Goal: Task Accomplishment & Management: Complete application form

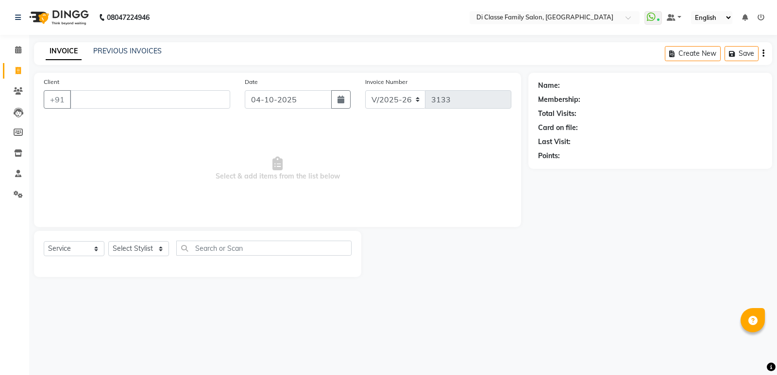
select select "6346"
select select "service"
click at [134, 52] on link "PREVIOUS INVOICES" at bounding box center [127, 51] width 68 height 9
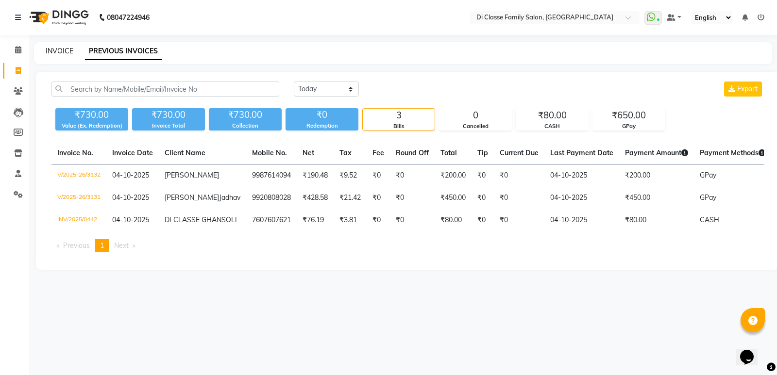
click at [59, 48] on link "INVOICE" at bounding box center [60, 51] width 28 height 9
select select "6346"
select select "service"
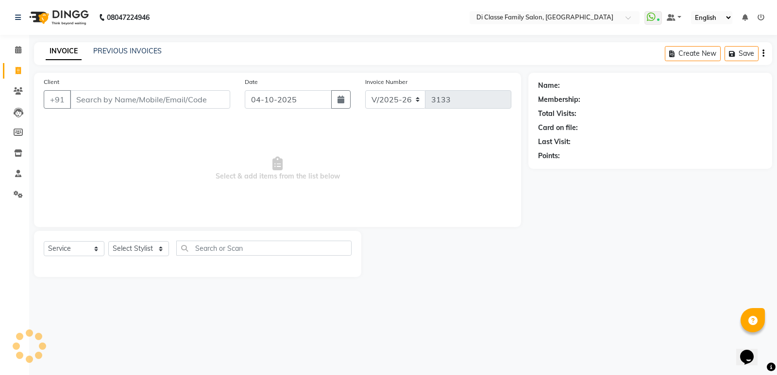
click at [135, 240] on div "Select Service Product Membership Package Voucher Prepaid Gift Card Select Styl…" at bounding box center [197, 254] width 327 height 46
click at [137, 250] on select "Select Stylist" at bounding box center [138, 248] width 61 height 15
select select "92217"
click at [108, 241] on select "Select Stylist ADMIN [PERSON_NAME] [PERSON_NAME] KAPIL [PERSON_NAME] [PERSON_NA…" at bounding box center [138, 248] width 61 height 15
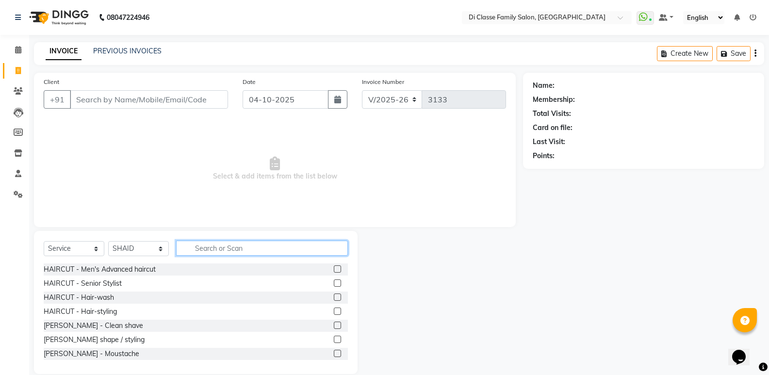
click at [210, 245] on input "text" at bounding box center [262, 248] width 172 height 15
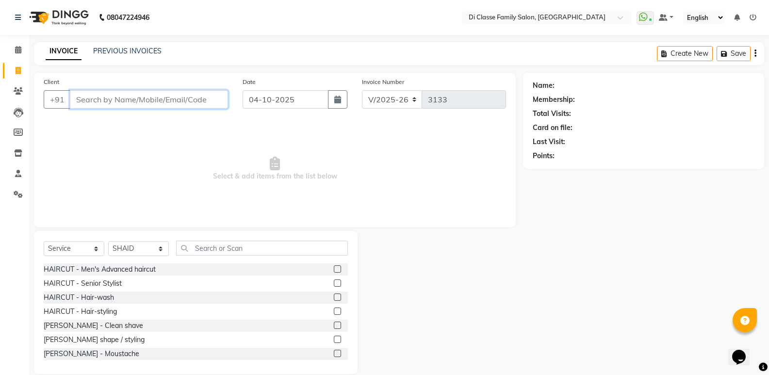
click at [176, 102] on input "Client" at bounding box center [149, 99] width 158 height 18
click at [126, 99] on input "807799670" at bounding box center [124, 99] width 109 height 18
type input "8077996702"
click at [206, 108] on div "Client [PHONE_NUMBER] Add Client" at bounding box center [135, 97] width 199 height 40
click at [206, 100] on span "Add Client" at bounding box center [203, 100] width 38 height 10
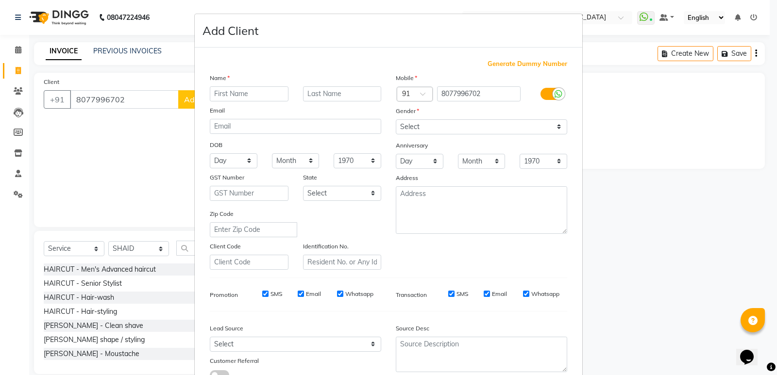
drag, startPoint x: 212, startPoint y: 95, endPoint x: 222, endPoint y: 94, distance: 10.2
click at [215, 94] on input "text" at bounding box center [249, 93] width 79 height 15
type input "S"
click at [50, 189] on ngb-modal-window "Add Client Generate Dummy Number Name Email DOB Day 01 02 03 04 05 06 07 08 09 …" at bounding box center [388, 187] width 777 height 375
click at [226, 88] on input "text" at bounding box center [249, 93] width 79 height 15
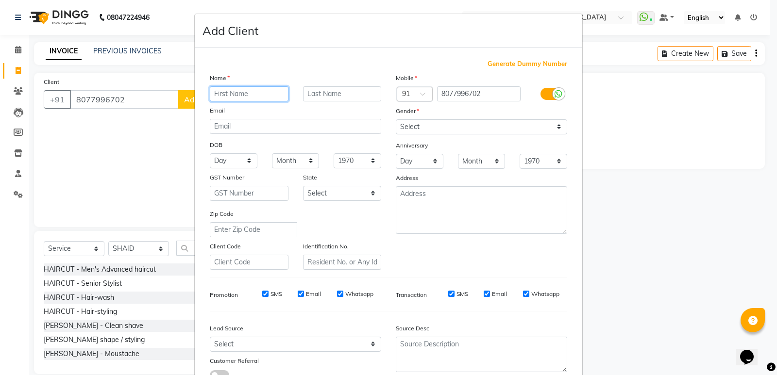
type input "s"
type input "[PERSON_NAME]"
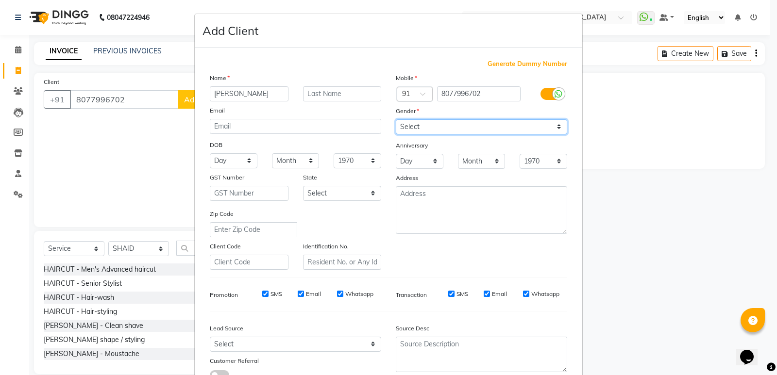
click at [437, 124] on select "Select [DEMOGRAPHIC_DATA] [DEMOGRAPHIC_DATA] Other Prefer Not To Say" at bounding box center [481, 126] width 171 height 15
select select "[DEMOGRAPHIC_DATA]"
click at [396, 119] on select "Select [DEMOGRAPHIC_DATA] [DEMOGRAPHIC_DATA] Other Prefer Not To Say" at bounding box center [481, 126] width 171 height 15
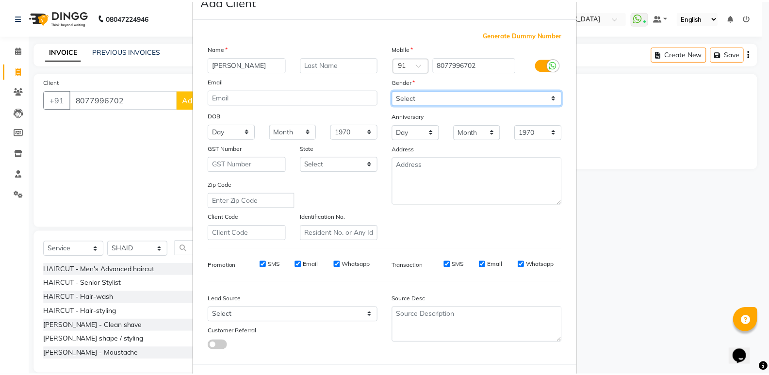
scroll to position [73, 0]
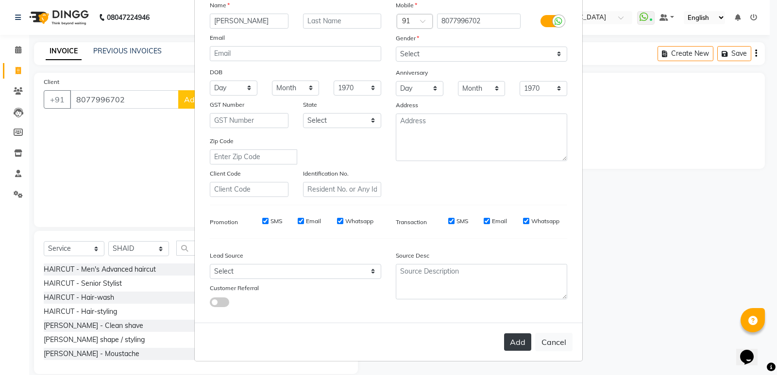
click at [517, 347] on button "Add" at bounding box center [517, 341] width 27 height 17
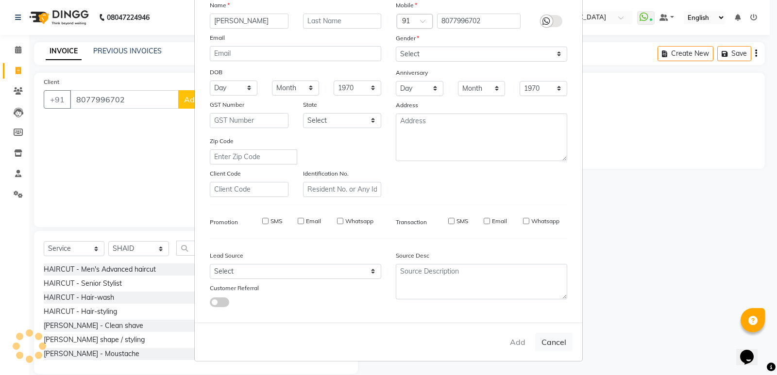
select select
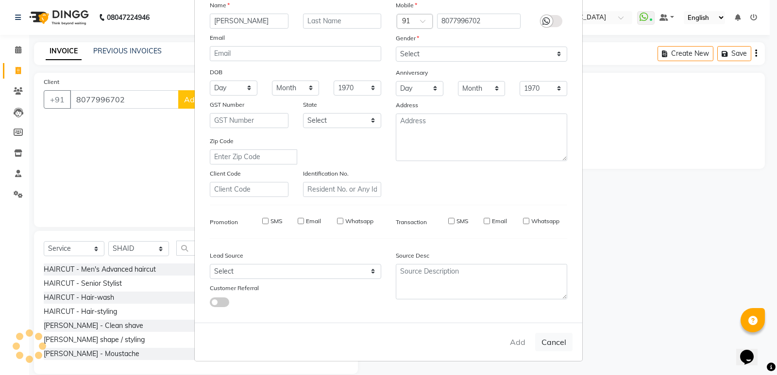
select select
checkbox input "false"
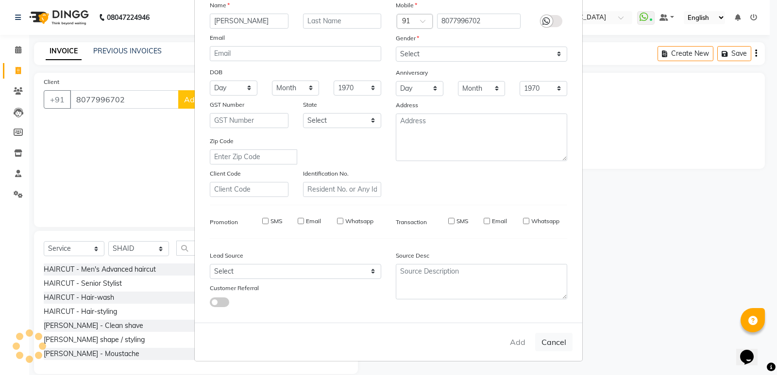
checkbox input "false"
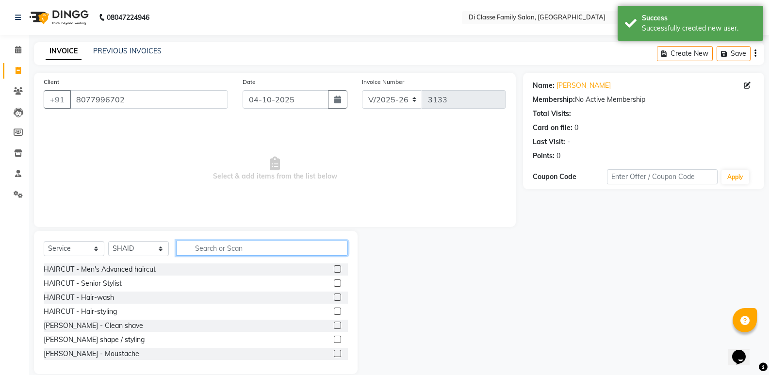
drag, startPoint x: 281, startPoint y: 251, endPoint x: 293, endPoint y: 239, distance: 17.5
click at [284, 246] on input "text" at bounding box center [262, 248] width 172 height 15
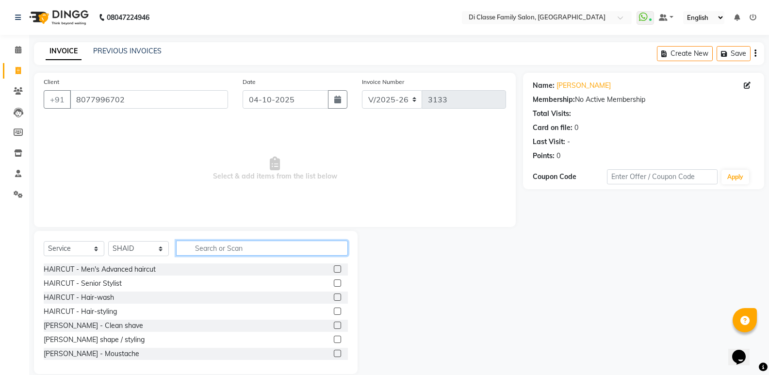
click at [237, 241] on input "text" at bounding box center [262, 248] width 172 height 15
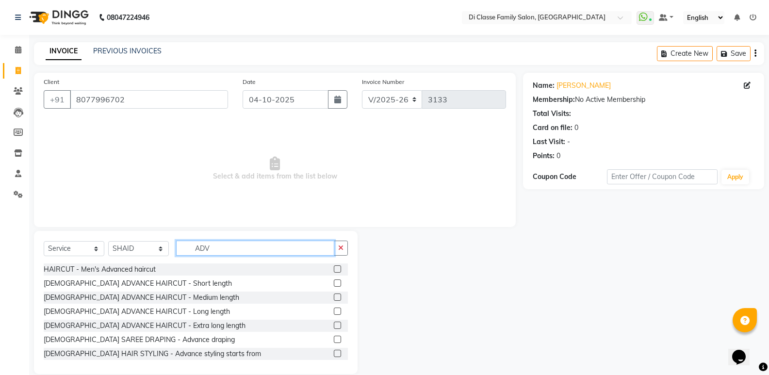
type input "ADV"
click at [334, 298] on label at bounding box center [337, 297] width 7 height 7
click at [334, 298] on input "checkbox" at bounding box center [337, 298] width 6 height 6
checkbox input "true"
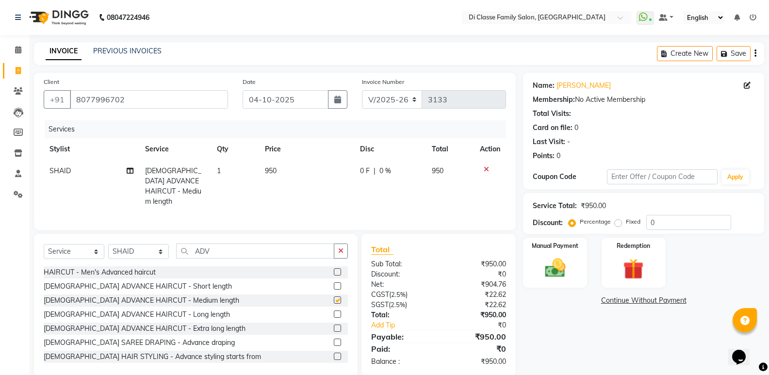
click at [293, 188] on td "950" at bounding box center [307, 186] width 96 height 52
select select "92217"
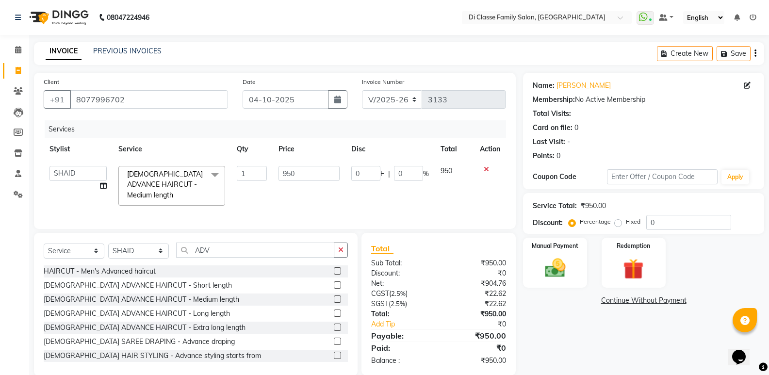
checkbox input "false"
click at [290, 175] on input "950" at bounding box center [309, 173] width 61 height 15
click at [297, 174] on input "950" at bounding box center [309, 173] width 61 height 15
type input "9"
type input "600"
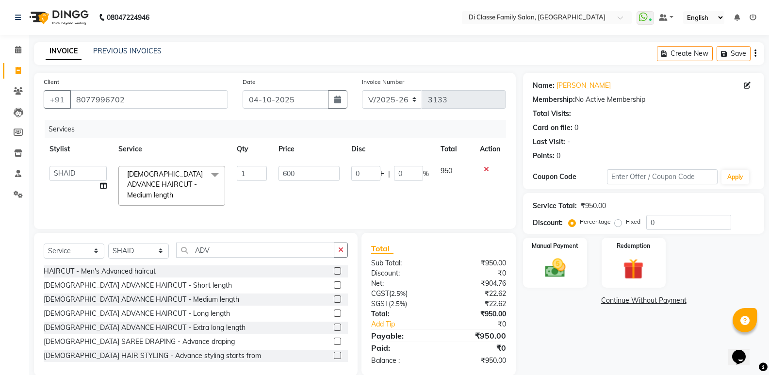
click at [555, 332] on div "Name: [PERSON_NAME] Membership: No Active Membership Total Visits: Card on file…" at bounding box center [647, 224] width 249 height 303
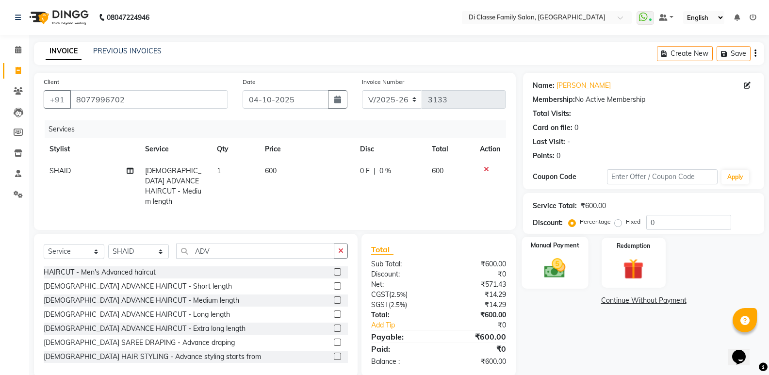
click at [563, 287] on div "Manual Payment" at bounding box center [555, 263] width 67 height 52
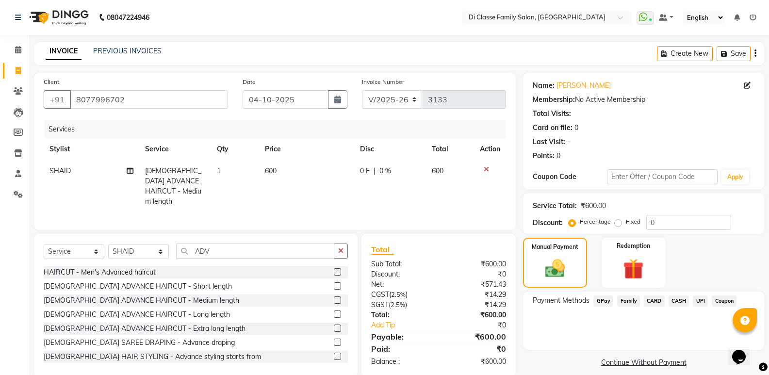
click at [606, 302] on span "GPay" at bounding box center [604, 301] width 20 height 11
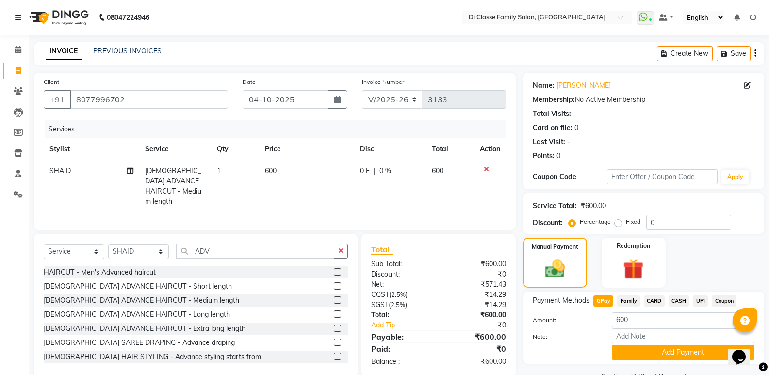
click at [648, 352] on button "Add Payment" at bounding box center [683, 352] width 143 height 15
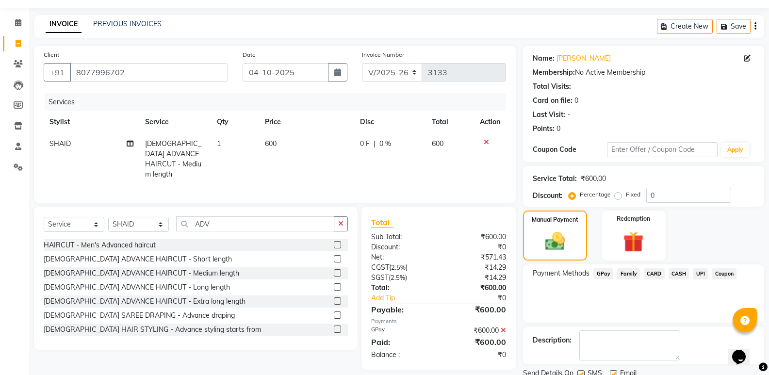
scroll to position [64, 0]
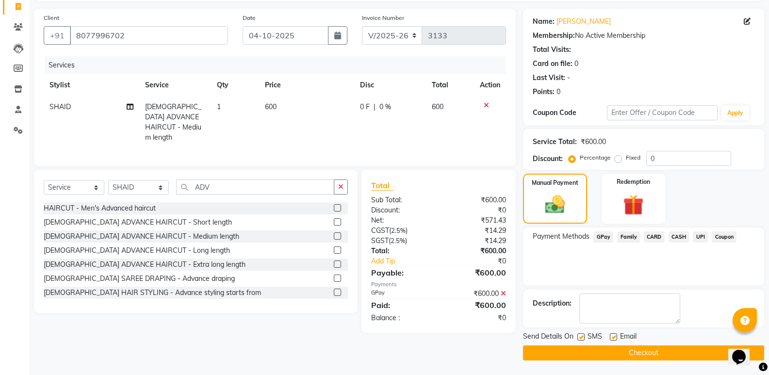
click at [649, 358] on button "Checkout" at bounding box center [643, 353] width 241 height 15
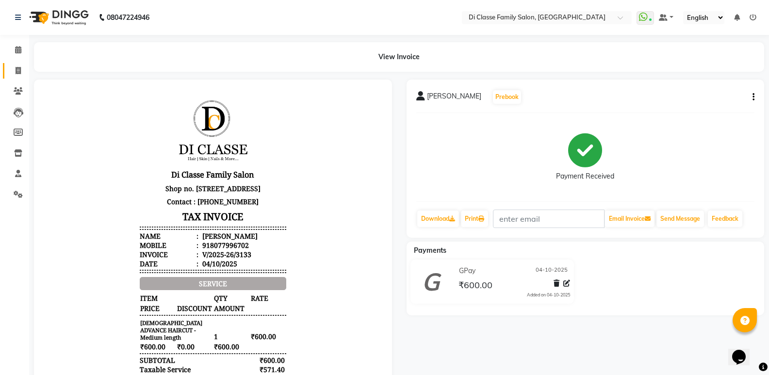
click at [19, 76] on span at bounding box center [18, 71] width 17 height 11
select select "6346"
select select "service"
